Goal: Check status: Check status

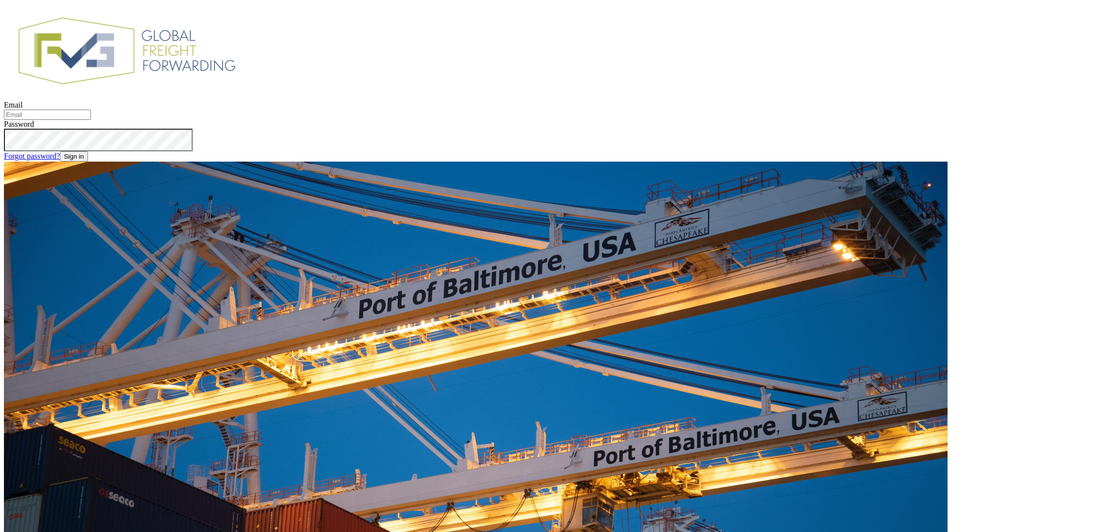
type input "[PERSON_NAME][EMAIL_ADDRESS][DOMAIN_NAME]"
click at [88, 162] on button "Sign in" at bounding box center [74, 156] width 28 height 10
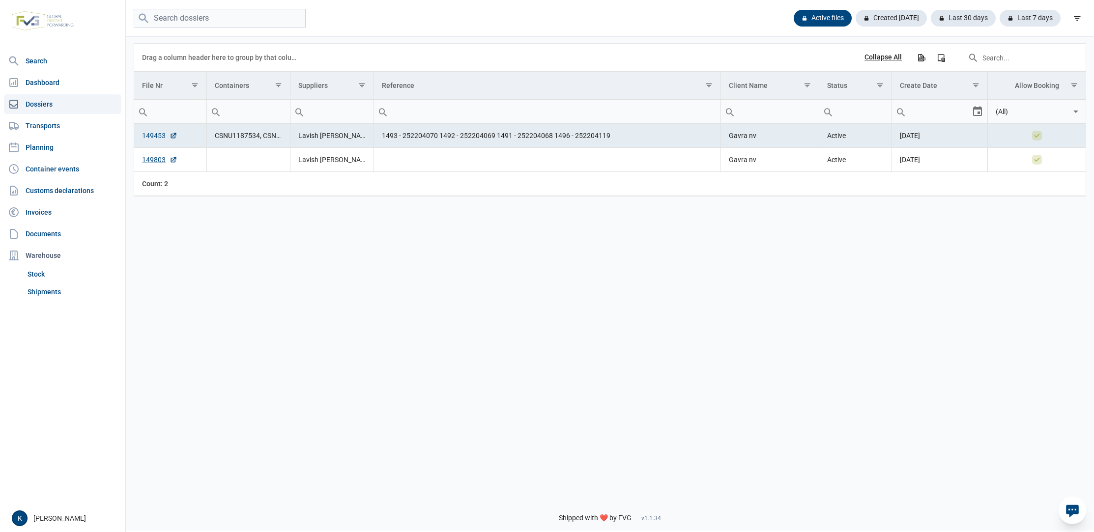
click at [158, 138] on link "149453" at bounding box center [159, 136] width 35 height 10
